Goal: Task Accomplishment & Management: Manage account settings

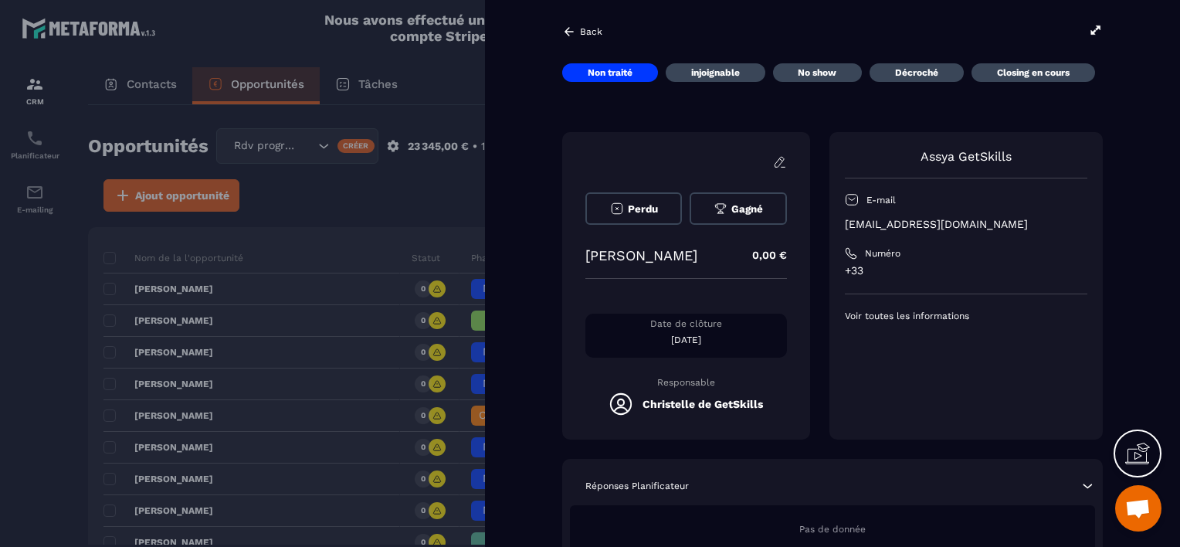
click at [581, 30] on p "Back" at bounding box center [591, 31] width 22 height 11
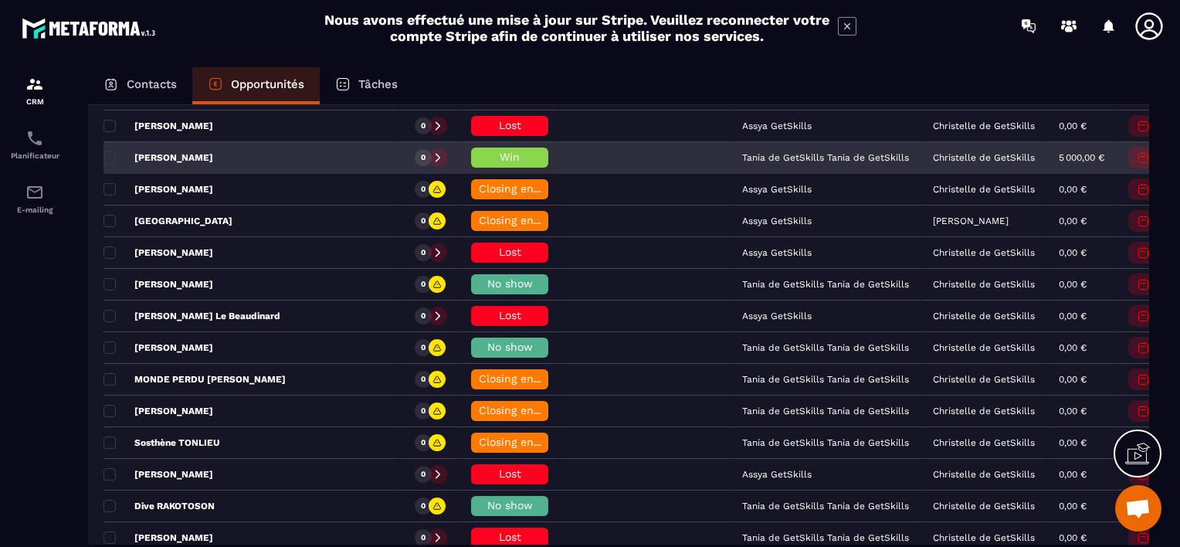
scroll to position [772, 0]
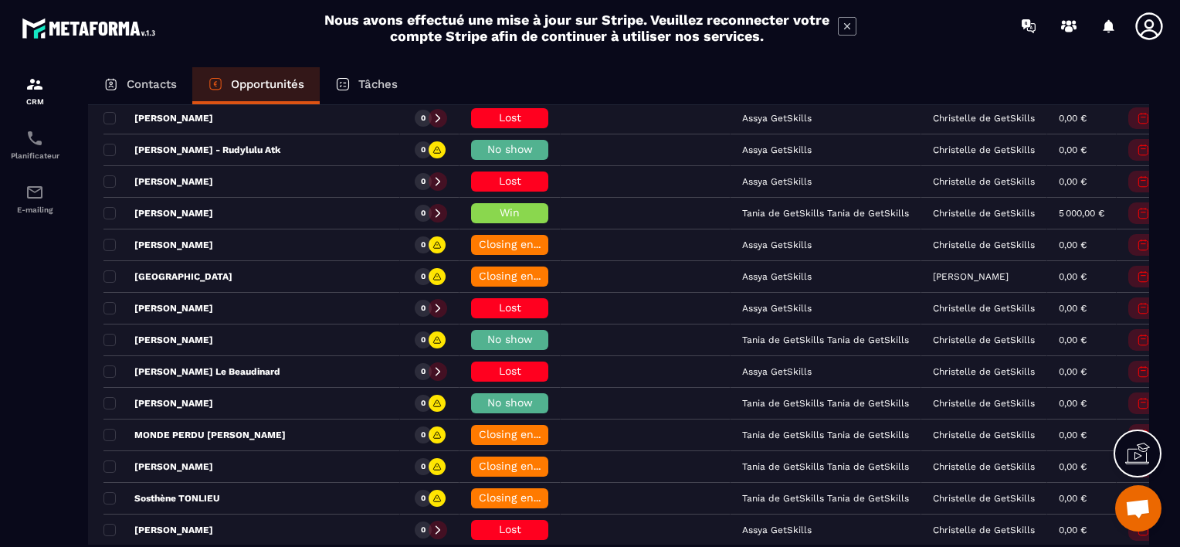
drag, startPoint x: 128, startPoint y: 82, endPoint x: 125, endPoint y: 101, distance: 19.5
click at [128, 82] on p "Contacts" at bounding box center [152, 84] width 50 height 14
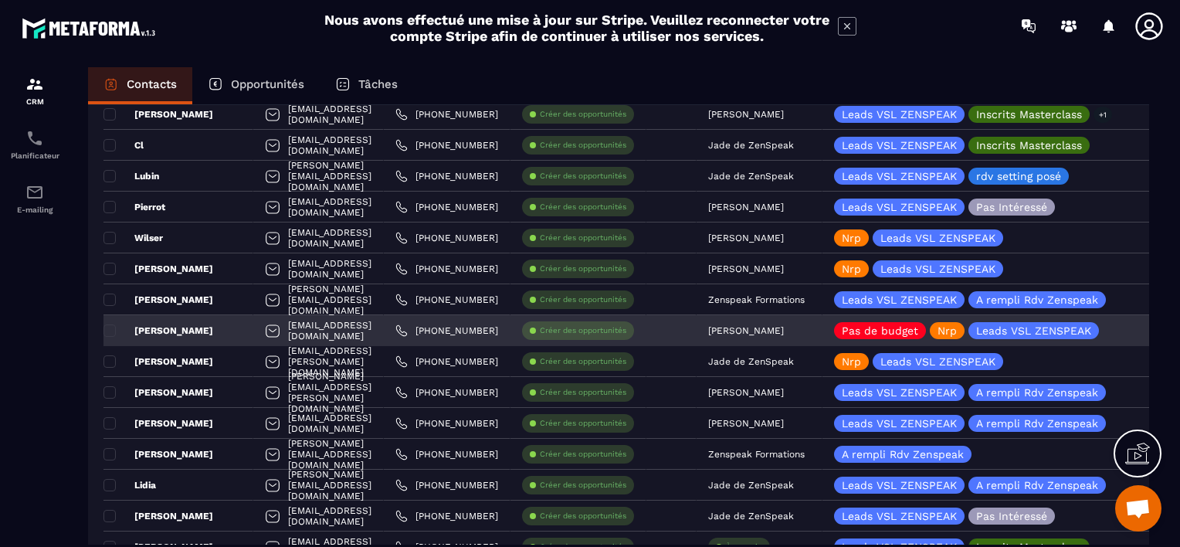
scroll to position [2925, 0]
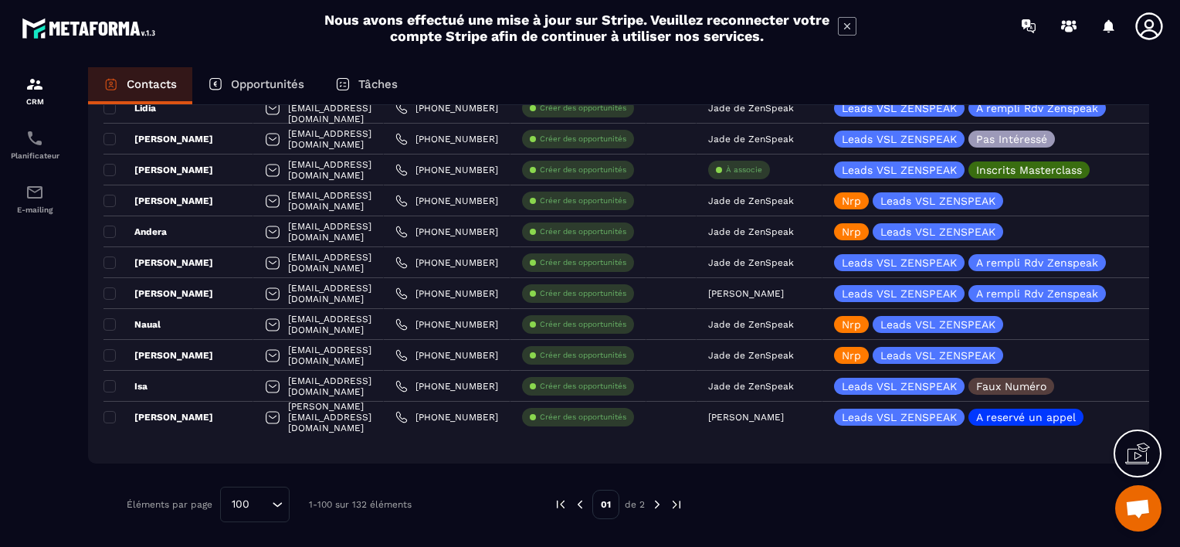
click at [653, 503] on img at bounding box center [657, 504] width 14 height 14
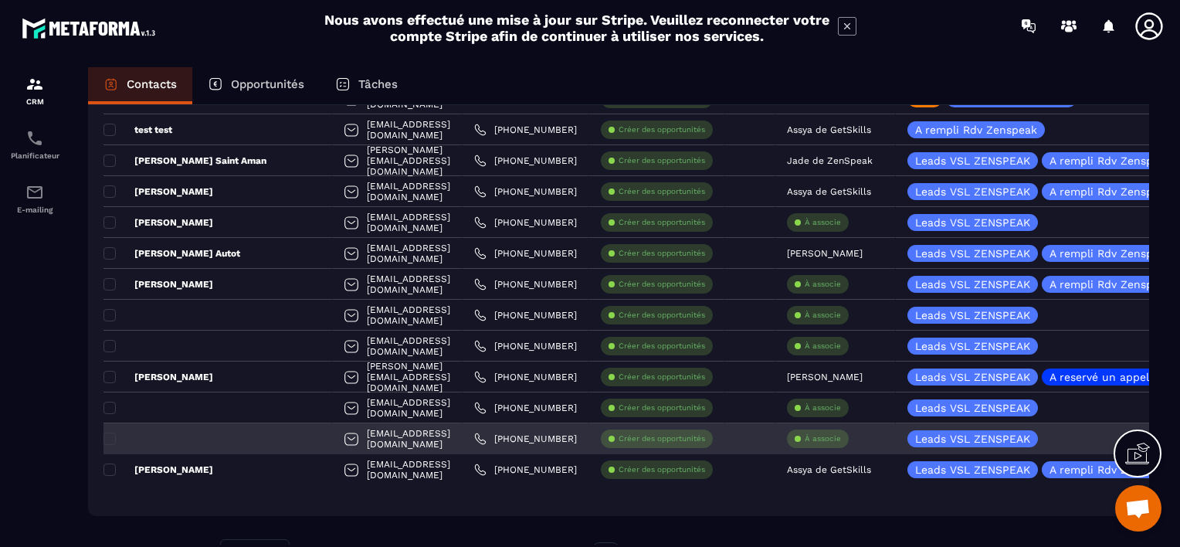
scroll to position [747, 0]
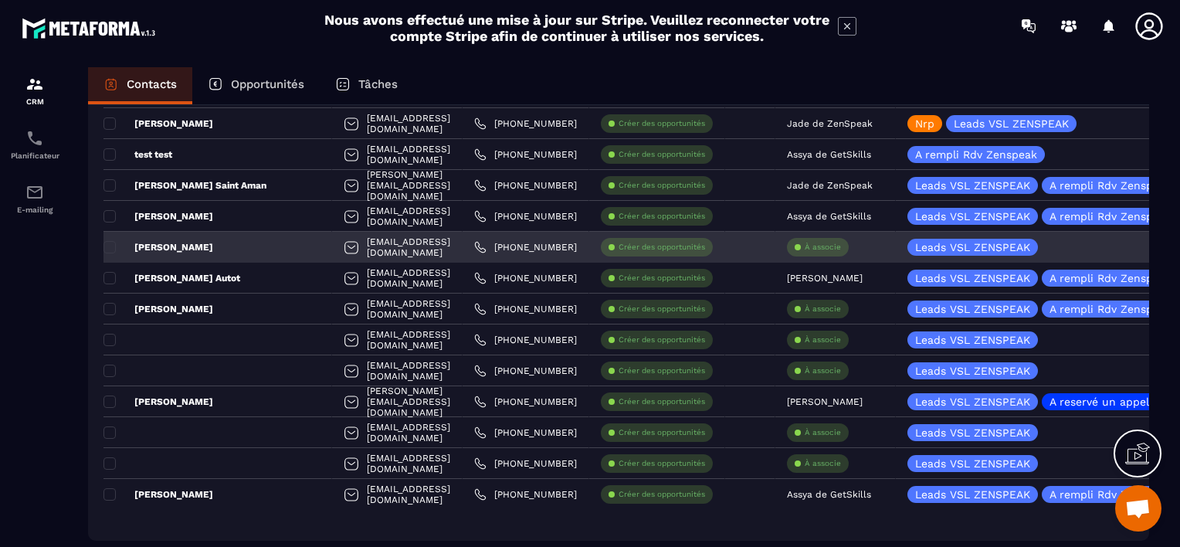
click at [787, 245] on div "À associe" at bounding box center [818, 247] width 62 height 19
click at [787, 246] on div "À associe" at bounding box center [818, 247] width 62 height 19
click at [804, 248] on p "À associe" at bounding box center [822, 247] width 36 height 11
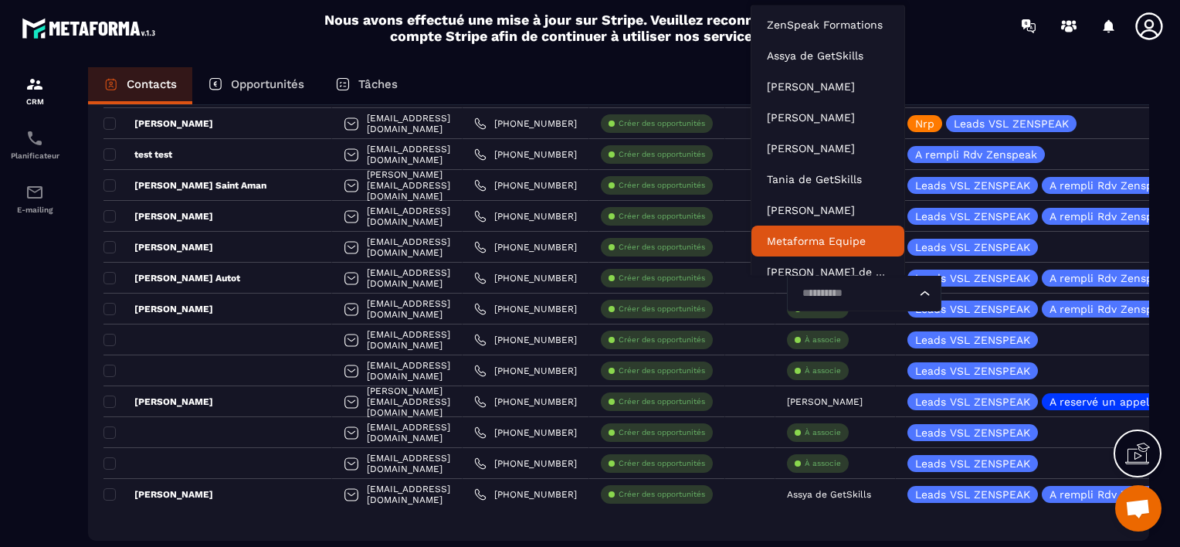
scroll to position [12, 0]
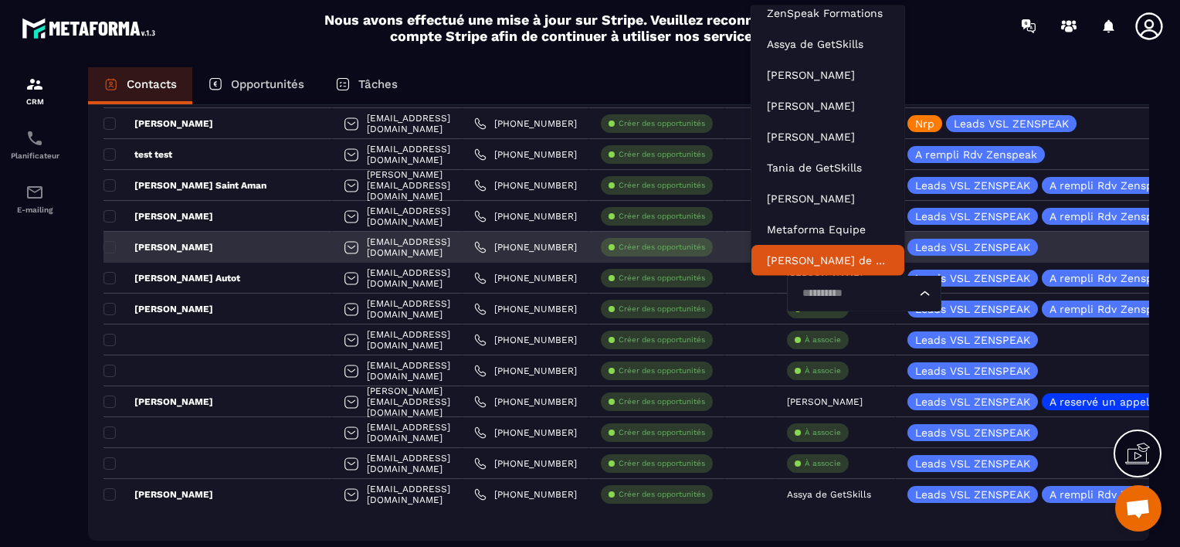
click at [797, 296] on input "Search for option" at bounding box center [856, 293] width 119 height 17
type input "***"
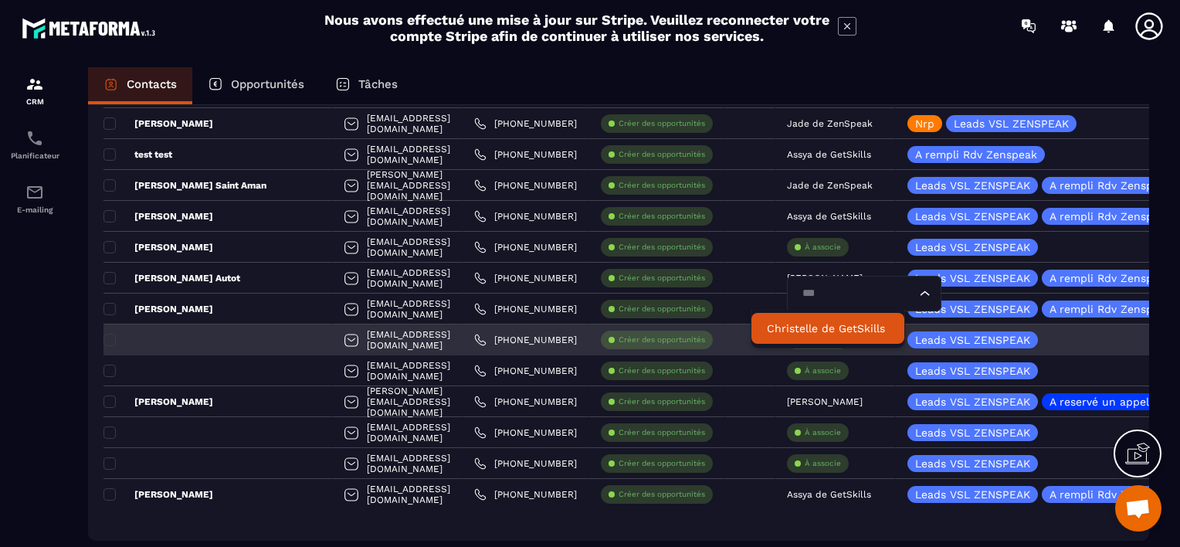
click at [803, 324] on p "Christelle de GetSkills" at bounding box center [828, 327] width 122 height 15
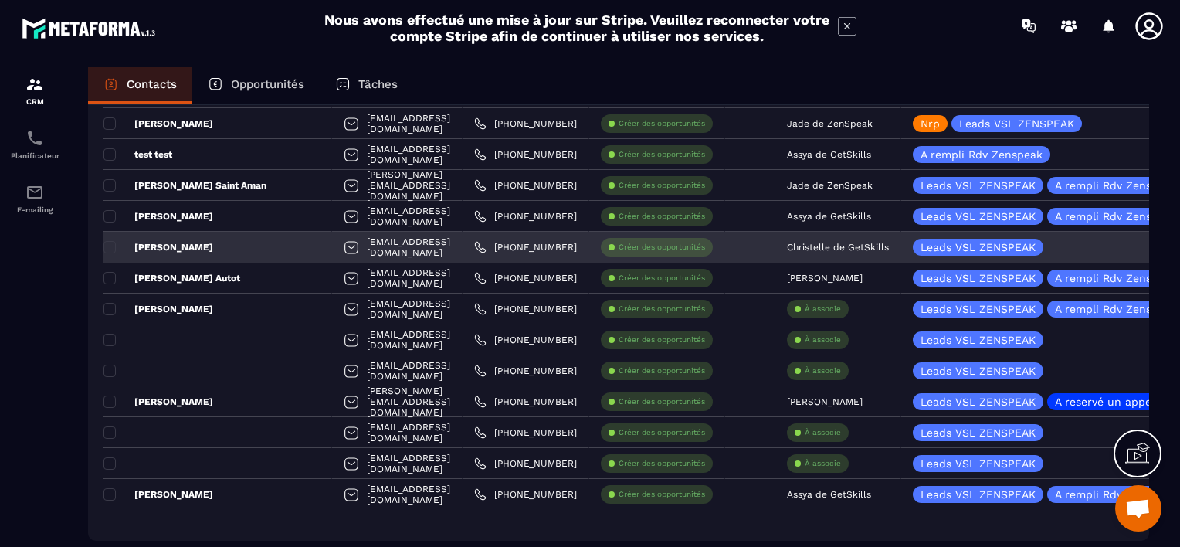
click at [149, 251] on p "[PERSON_NAME]" at bounding box center [158, 247] width 110 height 12
